Goal: Task Accomplishment & Management: Manage account settings

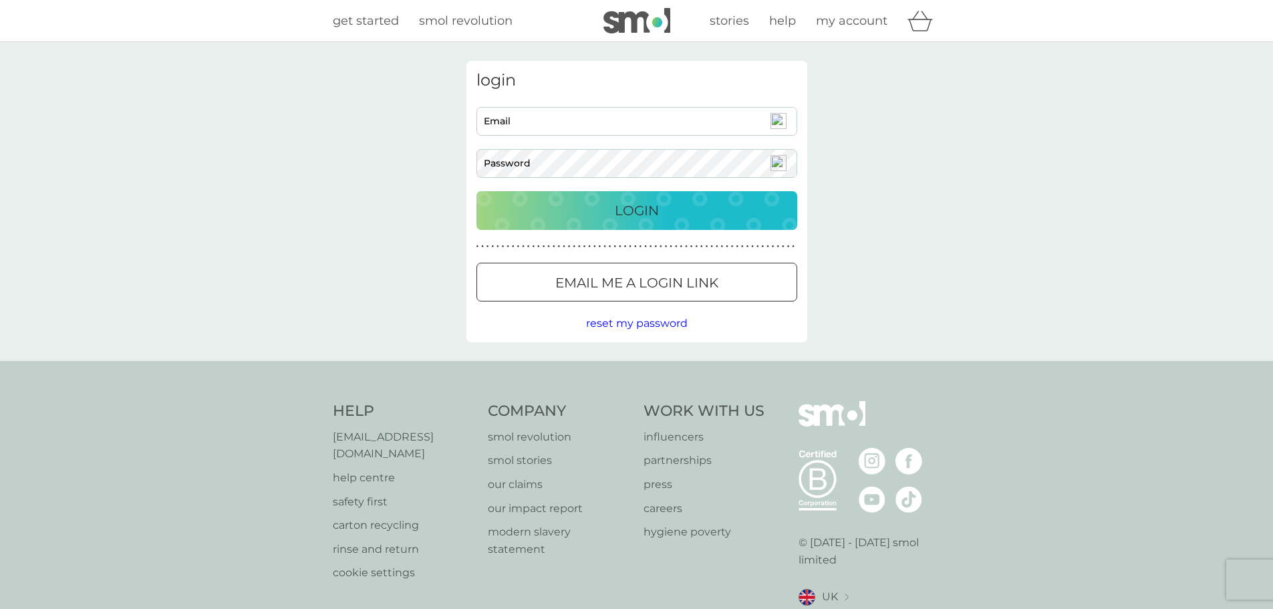
click at [526, 118] on input "Email" at bounding box center [636, 121] width 321 height 29
type input "[EMAIL_ADDRESS][PERSON_NAME][DOMAIN_NAME]"
click at [476, 191] on button "Login" at bounding box center [636, 210] width 321 height 39
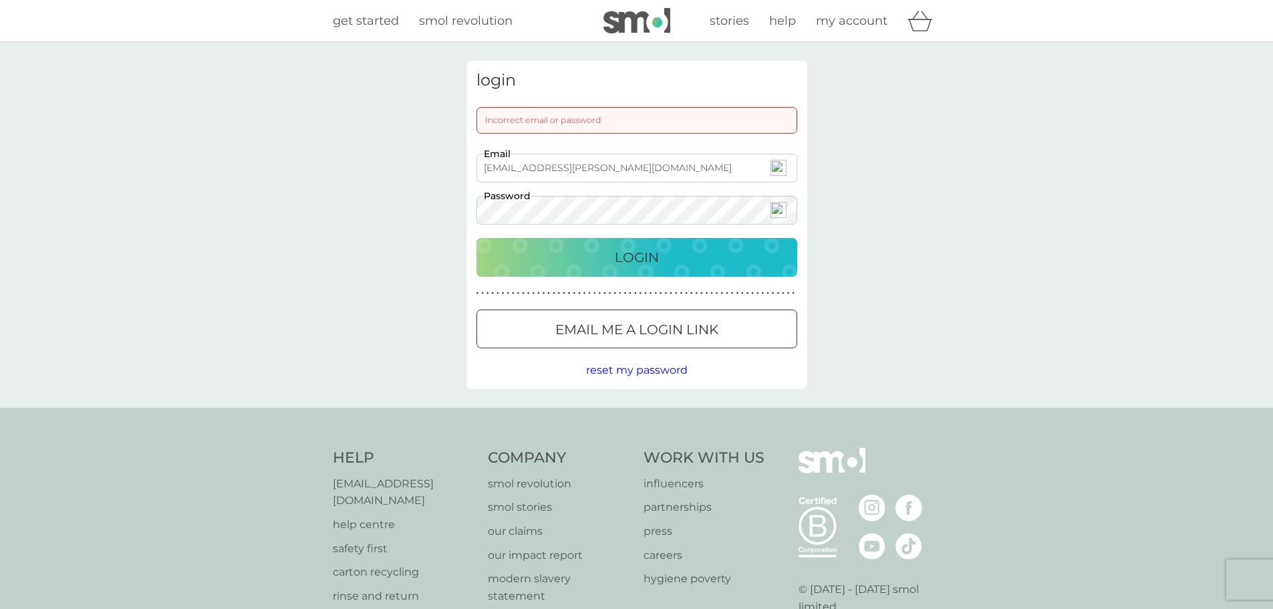
click at [615, 372] on span "reset my password" at bounding box center [637, 369] width 102 height 13
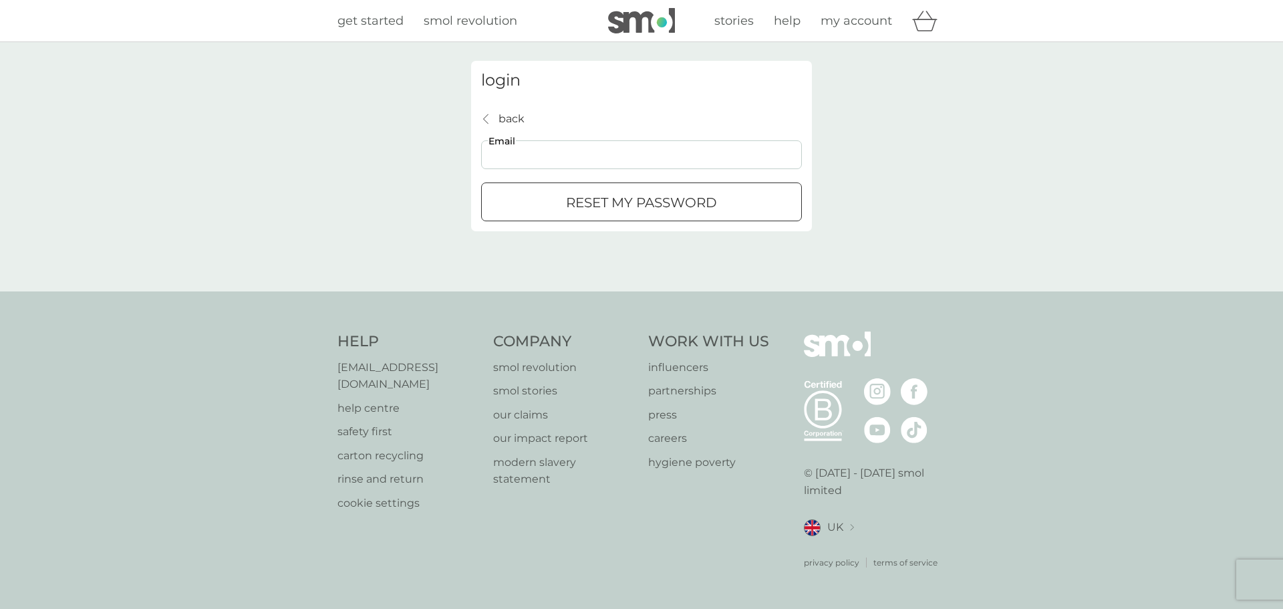
click at [533, 153] on input "Email" at bounding box center [641, 154] width 321 height 29
type input "[EMAIL_ADDRESS][PERSON_NAME][DOMAIN_NAME]"
click at [638, 208] on div "reset my password" at bounding box center [641, 202] width 319 height 21
